Goal: Task Accomplishment & Management: Manage account settings

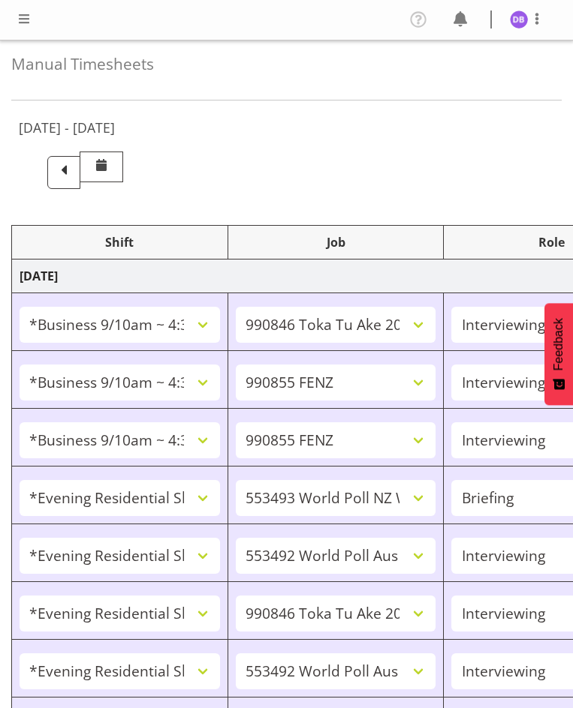
select select "26078"
select select "9426"
select select "47"
select select "26078"
select select "9636"
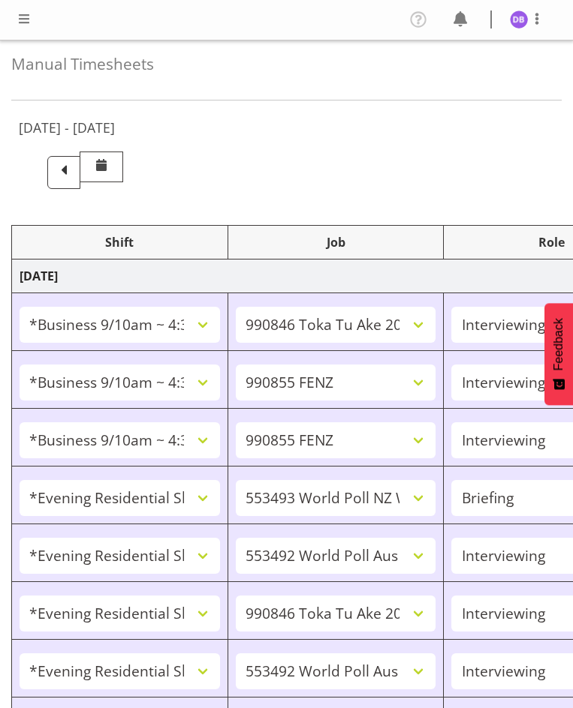
select select "47"
select select "26078"
select select "9636"
select select "47"
select select "48116"
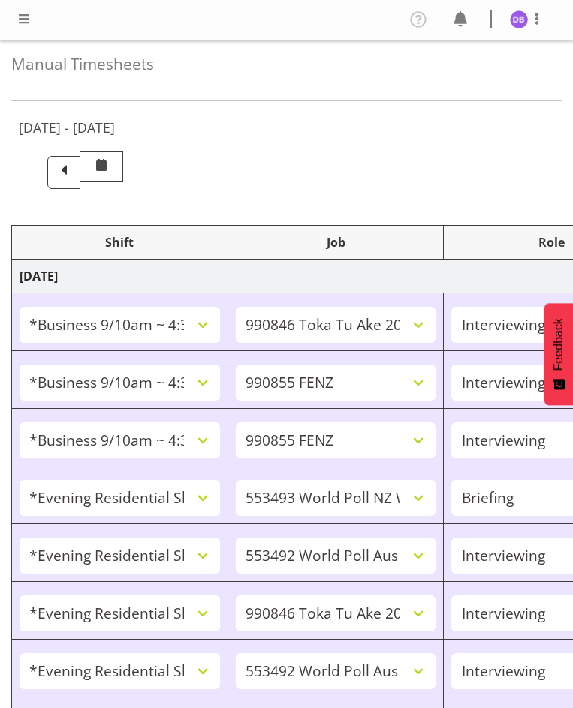
select select "10527"
select select "48116"
select select "10499"
select select "47"
select select "48116"
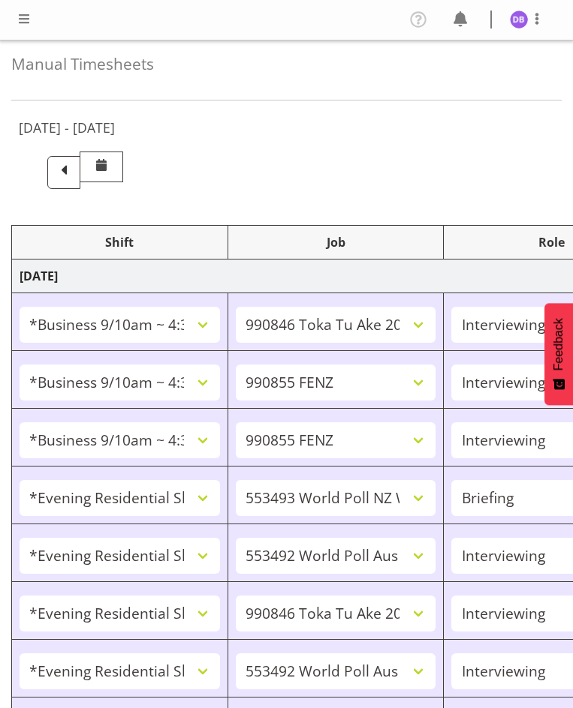
select select "9426"
select select "47"
select select "48116"
select select "10499"
select select "47"
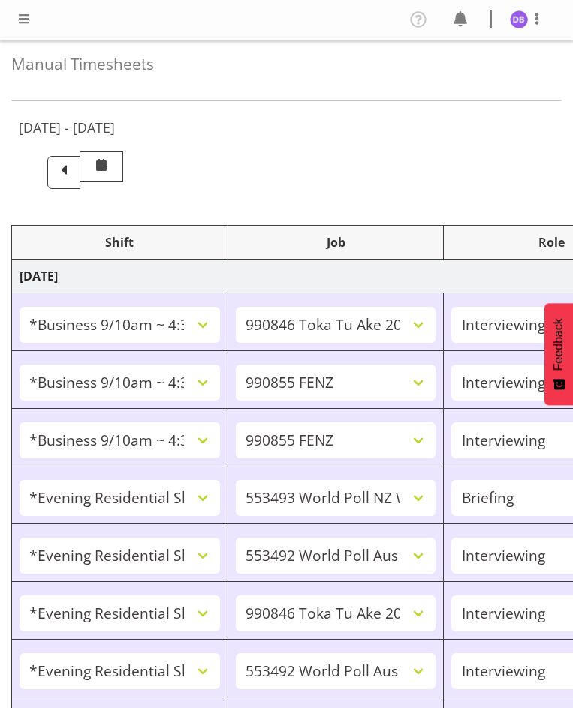
select select "48116"
select select "10499"
select select "47"
select select "26078"
select select "9636"
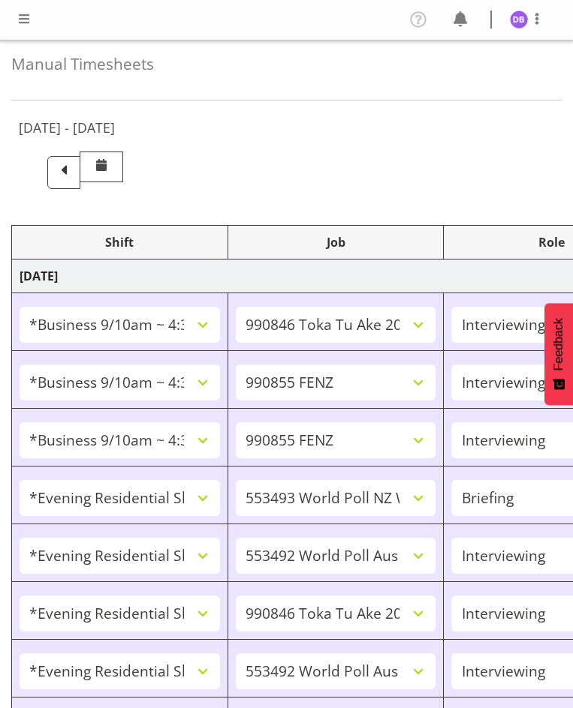
select select "47"
select select "48116"
select select "9636"
select select "47"
select select "48116"
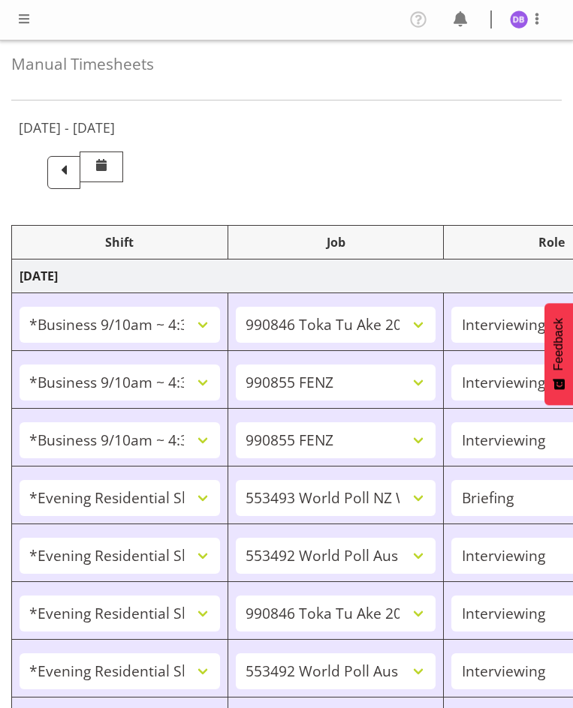
select select "10242"
select select "47"
select select "48116"
select select "9636"
select select "47"
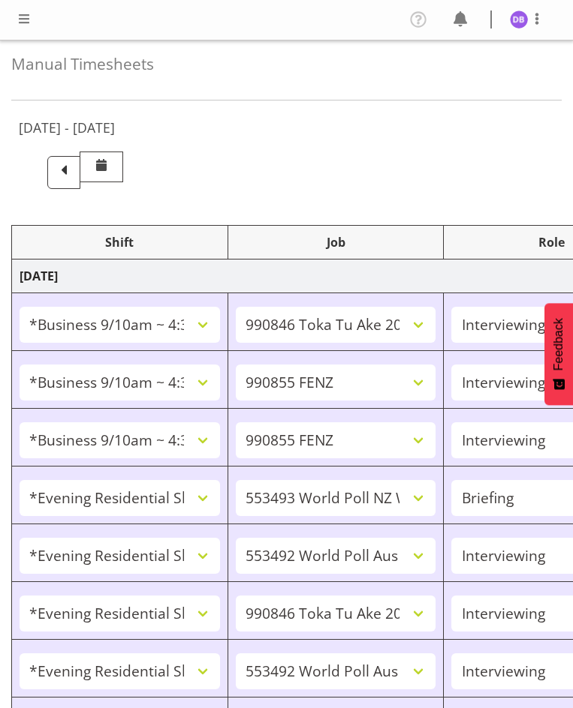
select select "56692"
select select "10499"
select select "47"
select select "56692"
select select "10499"
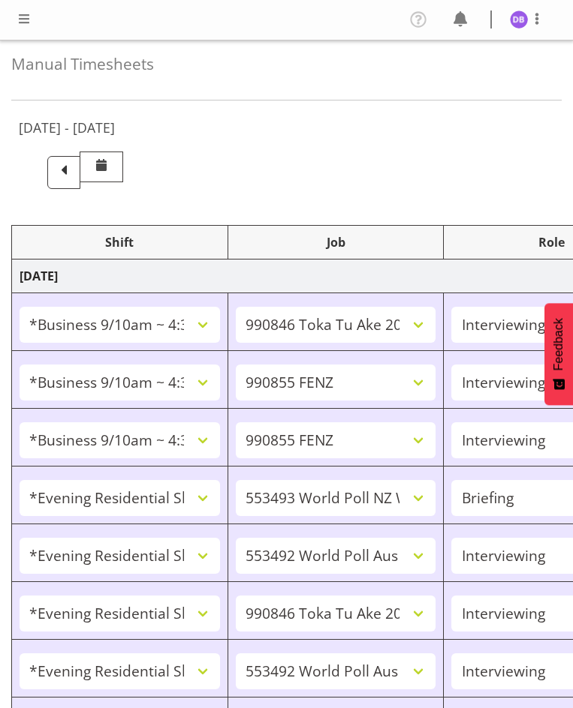
select select "47"
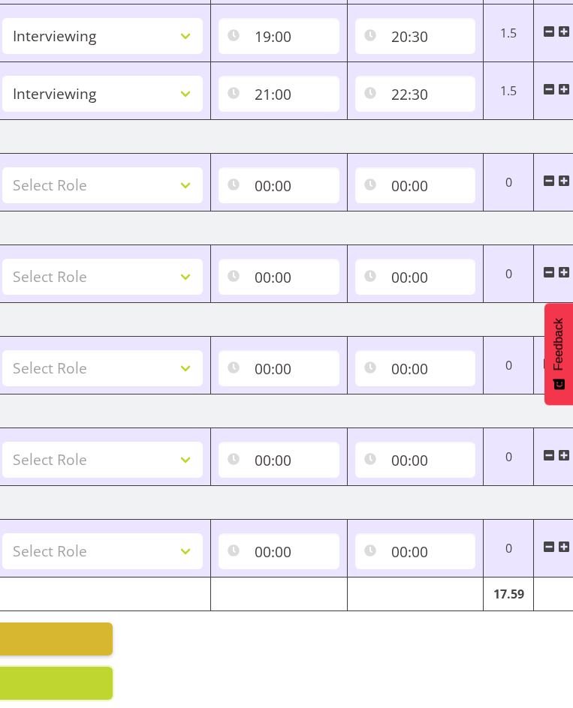
scroll to position [0, 489]
